Goal: Check status: Check status

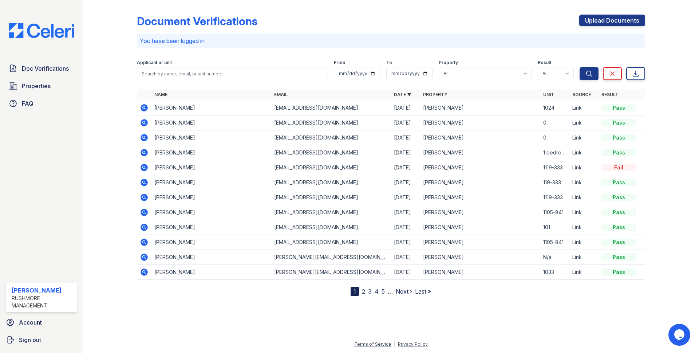
click at [142, 107] on icon at bounding box center [144, 107] width 9 height 9
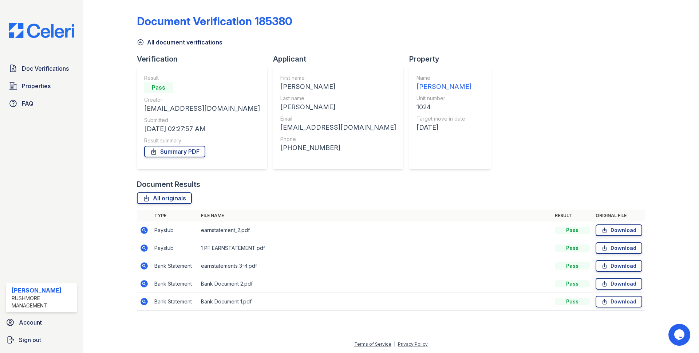
click at [144, 229] on icon at bounding box center [144, 230] width 2 height 2
click at [143, 245] on icon at bounding box center [144, 247] width 7 height 7
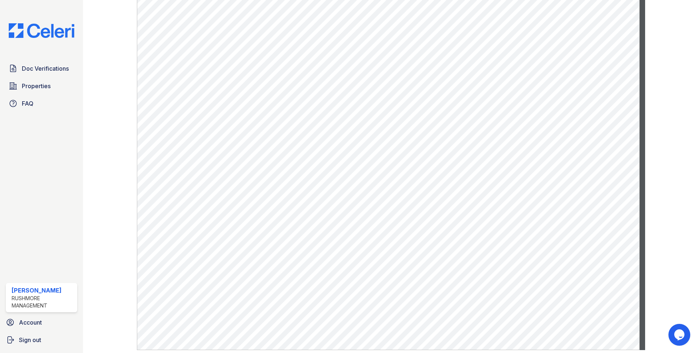
scroll to position [349, 0]
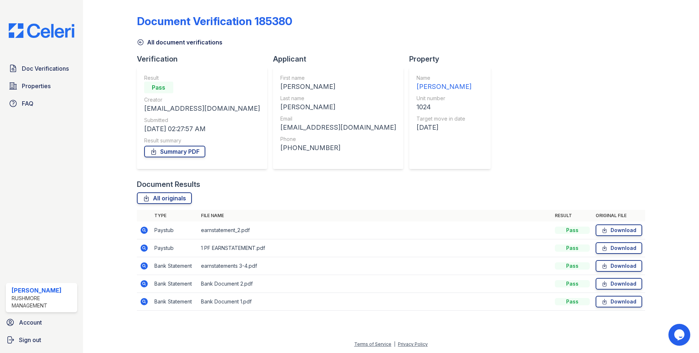
click at [143, 267] on icon at bounding box center [144, 265] width 7 height 7
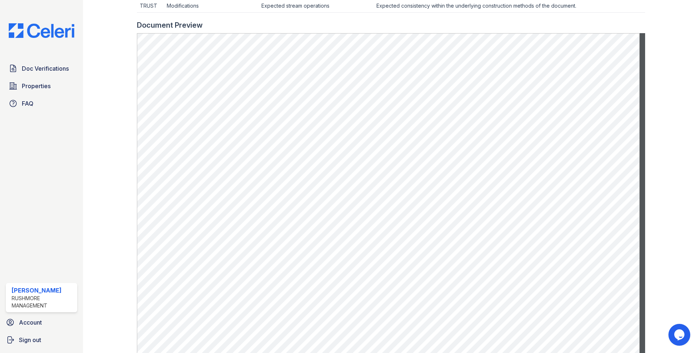
scroll to position [349, 0]
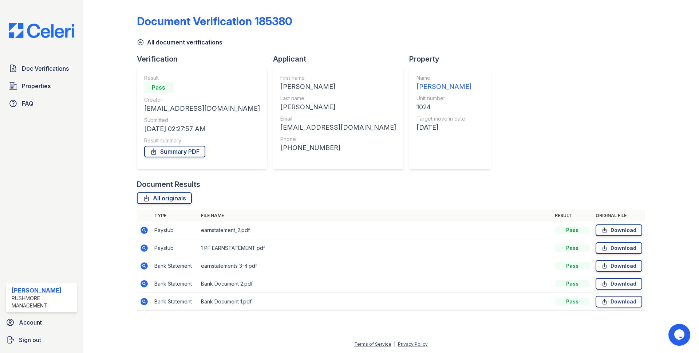
click at [143, 231] on icon at bounding box center [144, 229] width 7 height 7
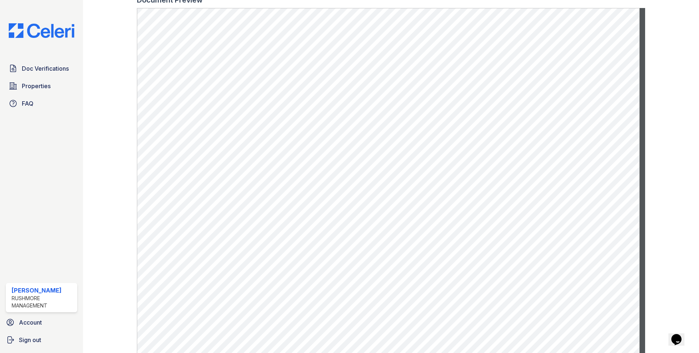
scroll to position [349, 0]
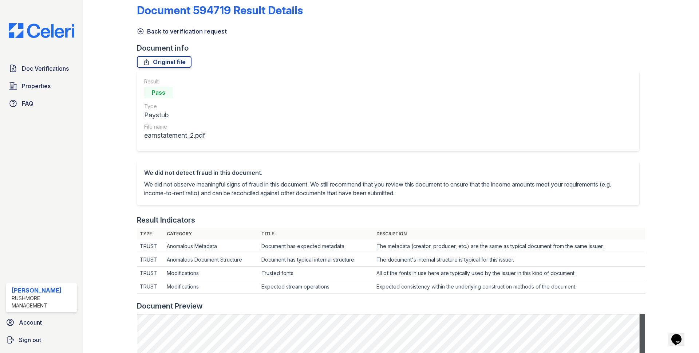
scroll to position [0, 0]
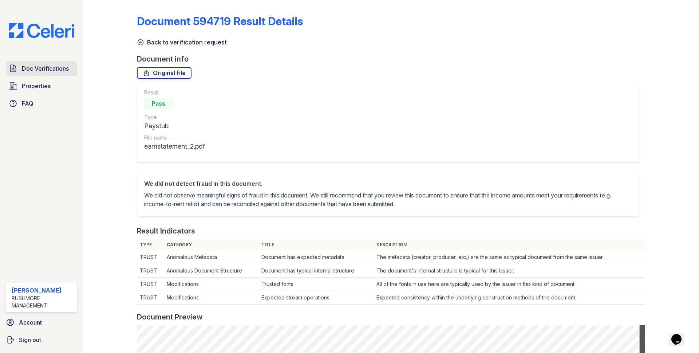
click at [29, 68] on span "Doc Verifications" at bounding box center [45, 68] width 47 height 9
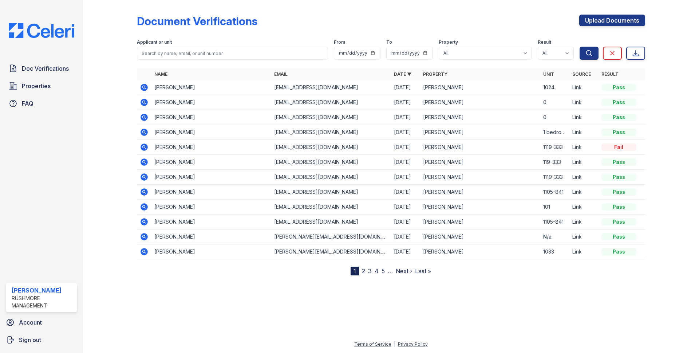
click at [144, 102] on icon at bounding box center [144, 102] width 2 height 2
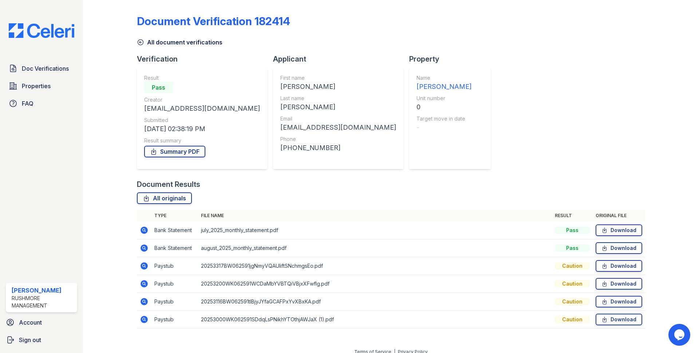
click at [141, 265] on icon at bounding box center [144, 265] width 7 height 7
click at [142, 228] on icon at bounding box center [144, 229] width 7 height 7
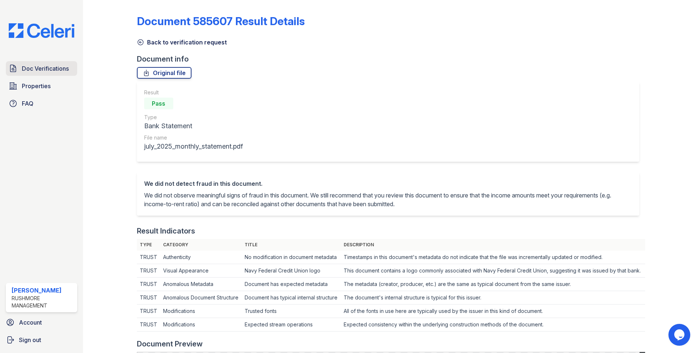
click at [44, 69] on span "Doc Verifications" at bounding box center [45, 68] width 47 height 9
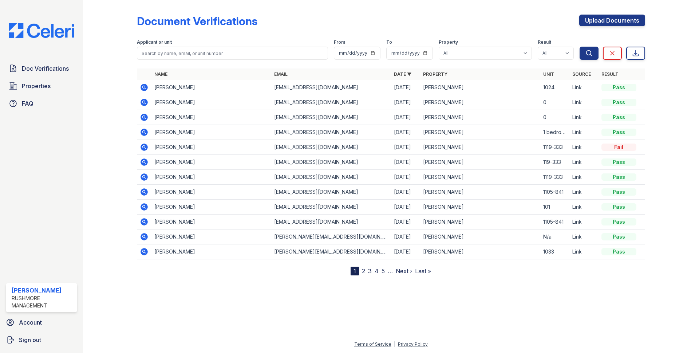
click at [143, 206] on icon at bounding box center [144, 206] width 2 height 2
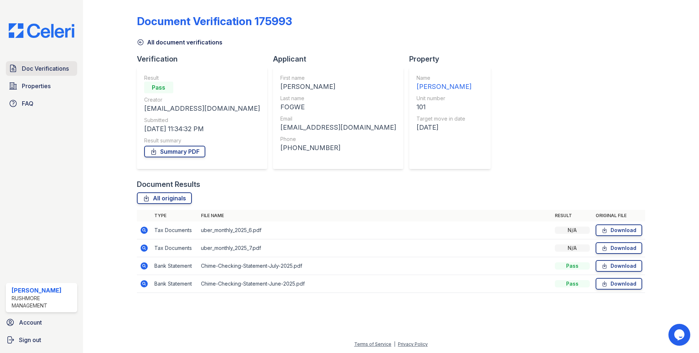
click at [44, 63] on link "Doc Verifications" at bounding box center [41, 68] width 71 height 15
